Goal: Register for event/course

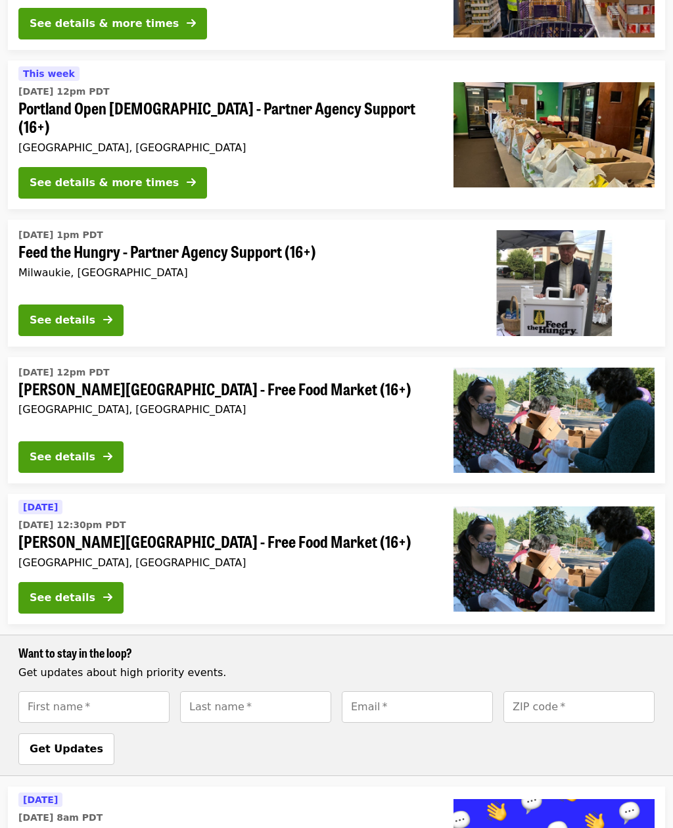
scroll to position [375, 0]
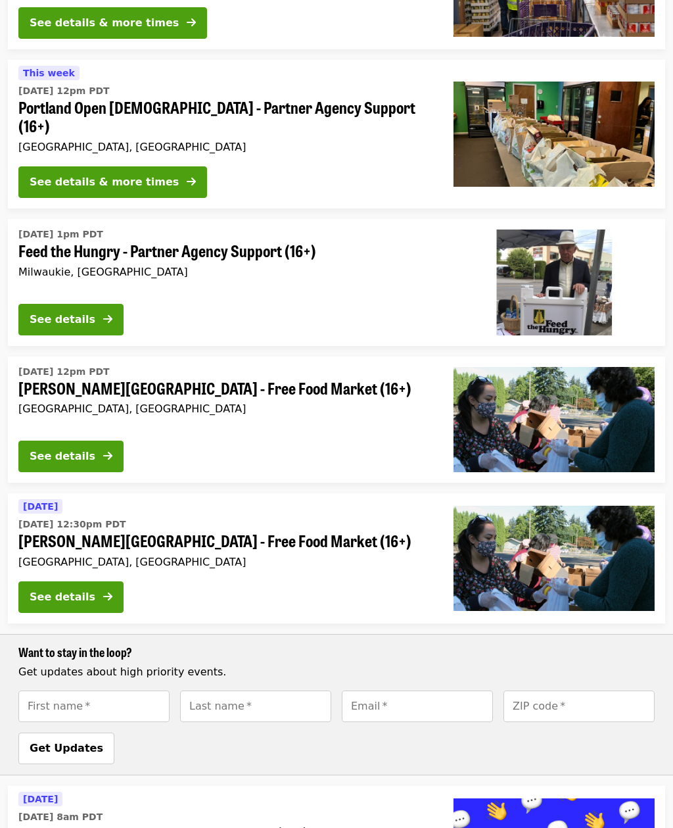
click at [114, 582] on button "See details" at bounding box center [70, 598] width 105 height 32
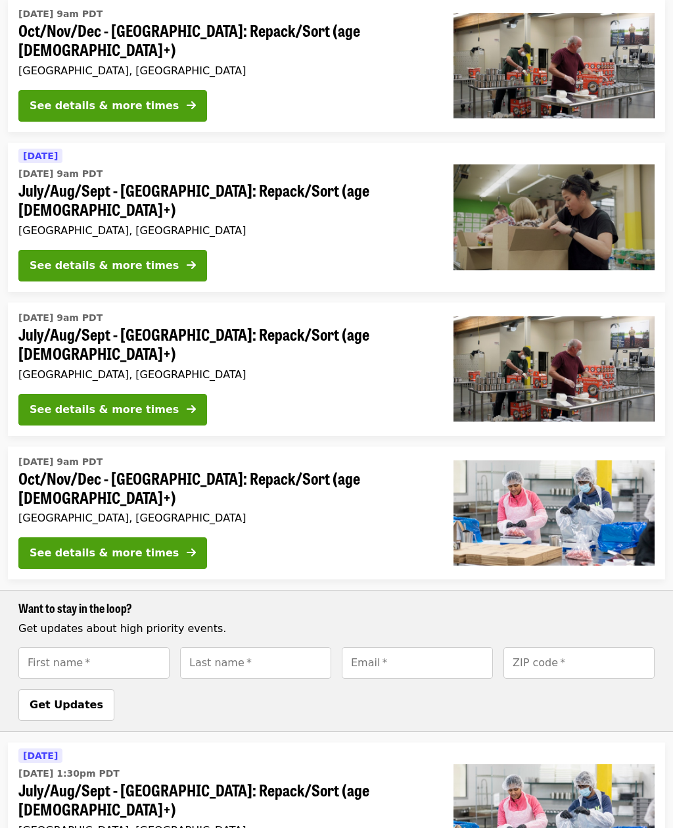
click at [76, 537] on button "See details & more times" at bounding box center [112, 553] width 189 height 32
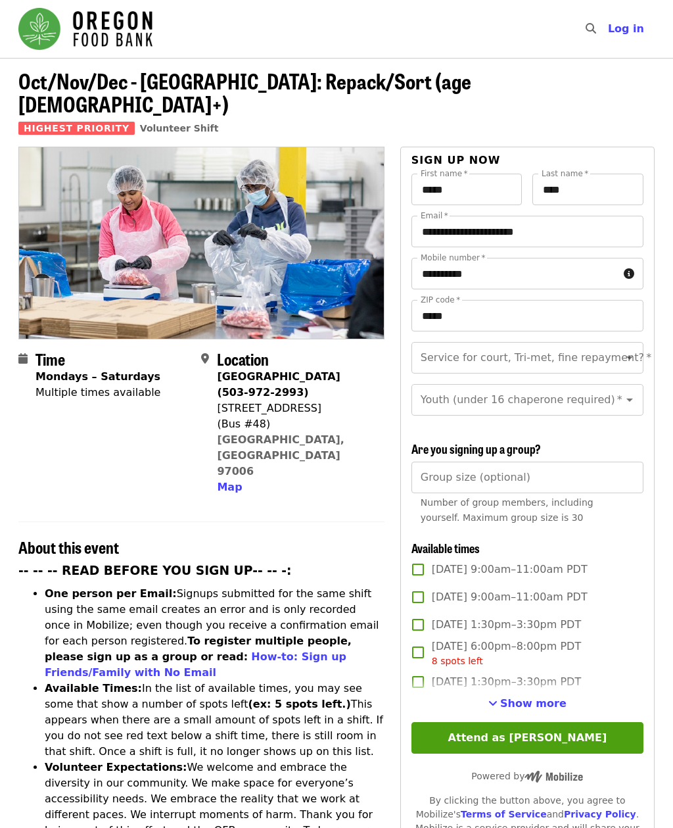
click at [551, 697] on span "Show more" at bounding box center [533, 703] width 66 height 12
